Goal: Navigation & Orientation: Find specific page/section

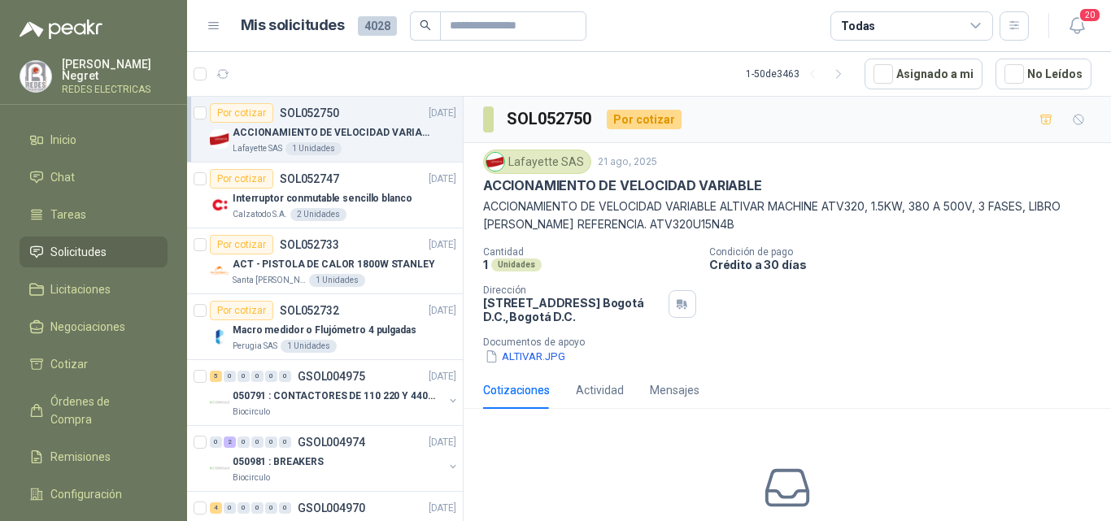
click at [228, 69] on icon "button" at bounding box center [223, 74] width 14 height 14
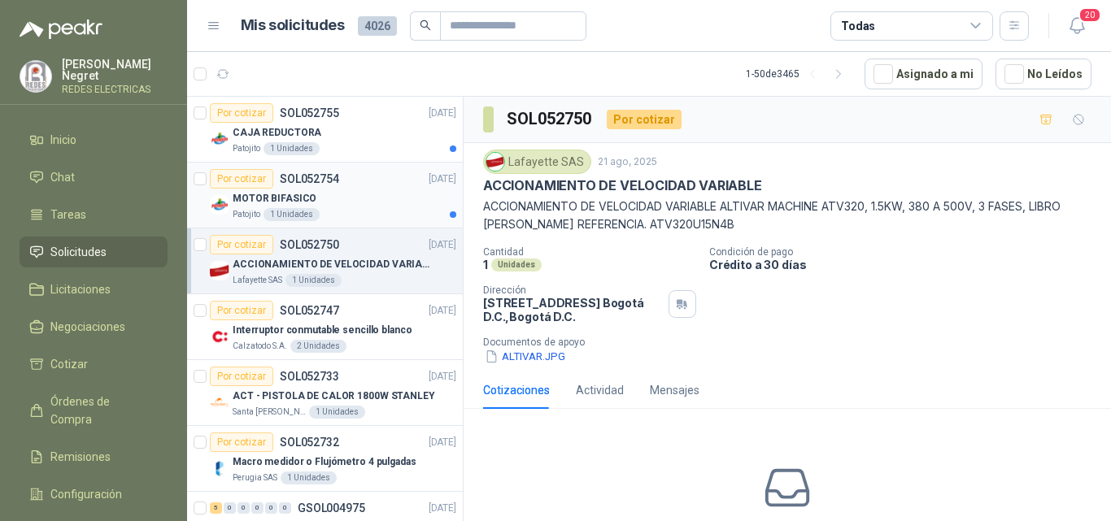
click at [384, 193] on div "MOTOR BIFASICO" at bounding box center [345, 199] width 224 height 20
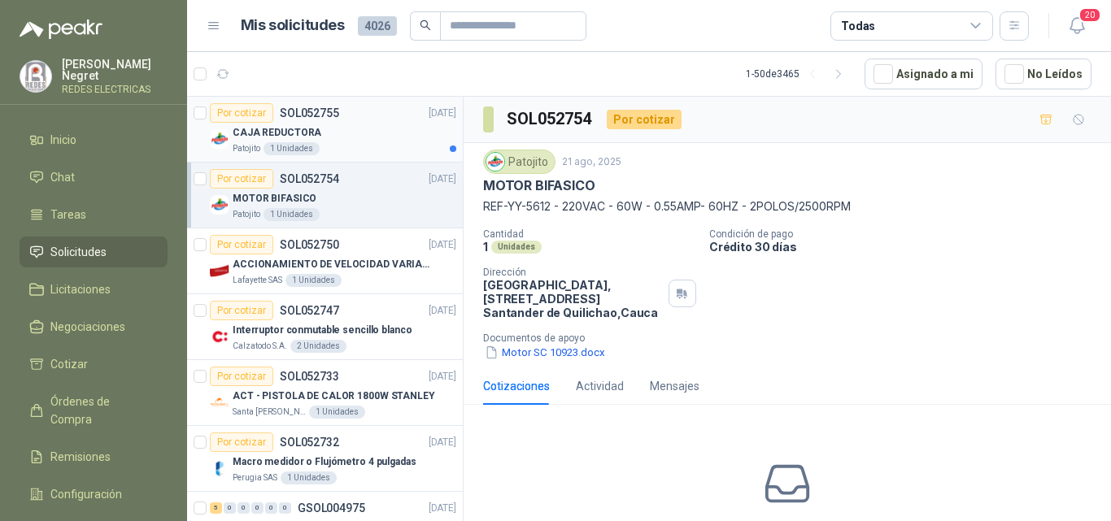
click at [395, 137] on div "CAJA REDUCTORA" at bounding box center [345, 133] width 224 height 20
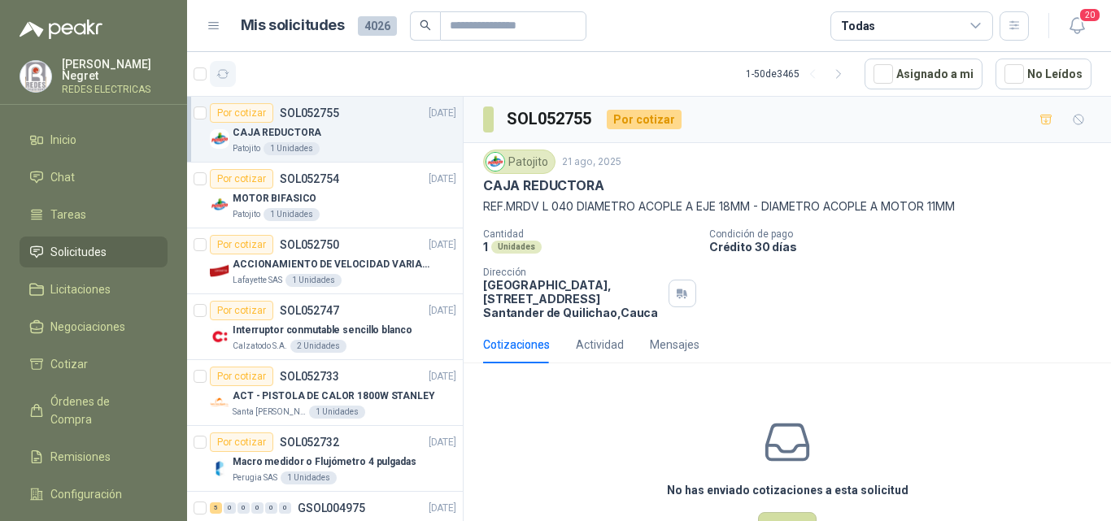
click at [224, 69] on icon "button" at bounding box center [223, 74] width 14 height 14
click at [234, 70] on button "button" at bounding box center [223, 74] width 26 height 26
